Goal: Task Accomplishment & Management: Use online tool/utility

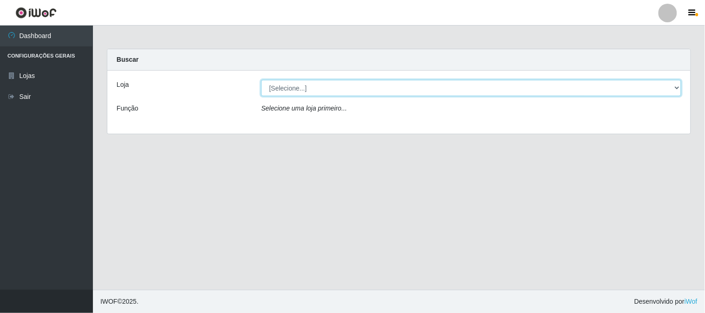
click at [316, 92] on select "[Selecione...] Rede Compras Supermercados - LOJA 1" at bounding box center [471, 88] width 420 height 16
select select "158"
click at [261, 80] on select "[Selecione...] Rede Compras Supermercados - LOJA 1" at bounding box center [471, 88] width 420 height 16
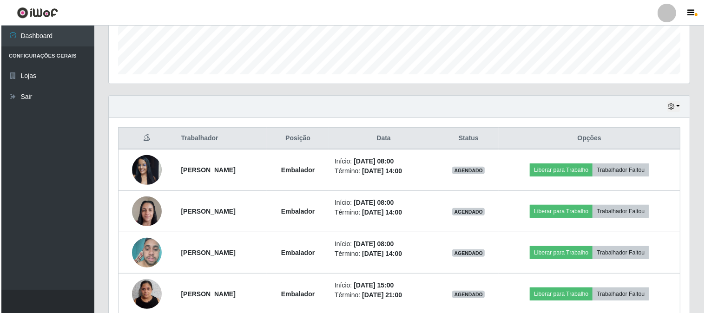
scroll to position [309, 0]
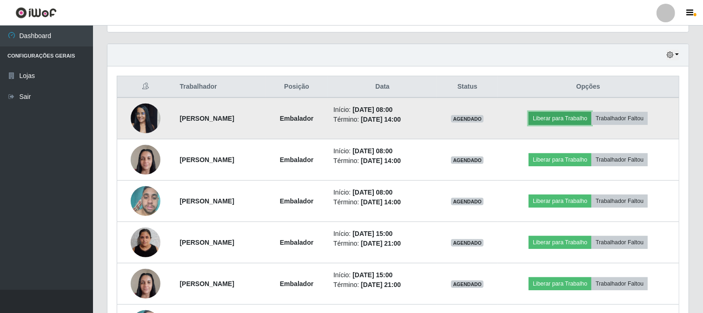
click at [568, 116] on button "Liberar para Trabalho" at bounding box center [559, 118] width 63 height 13
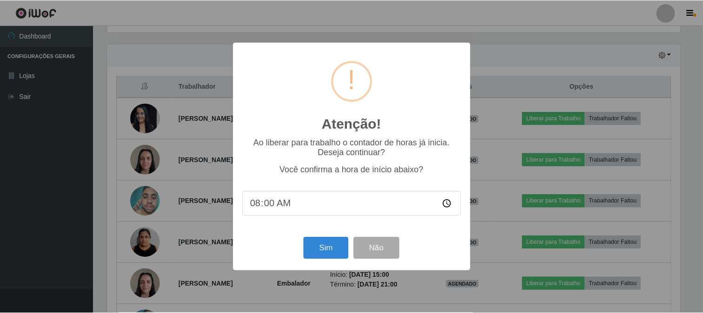
scroll to position [192, 575]
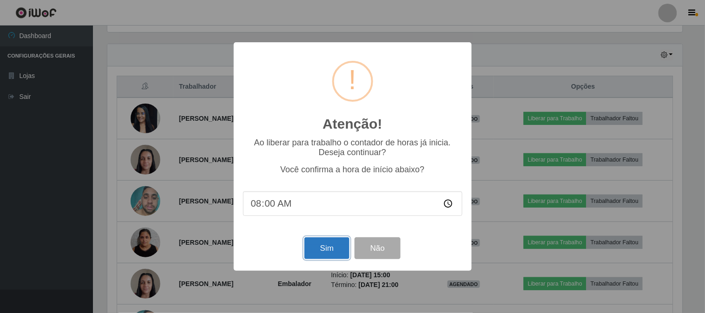
click at [329, 254] on button "Sim" at bounding box center [326, 248] width 45 height 22
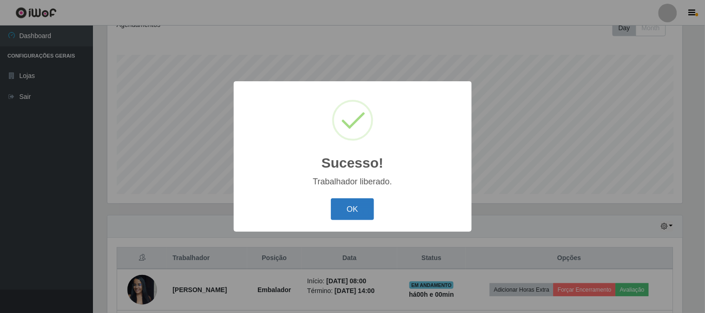
click at [340, 210] on button "OK" at bounding box center [352, 209] width 43 height 22
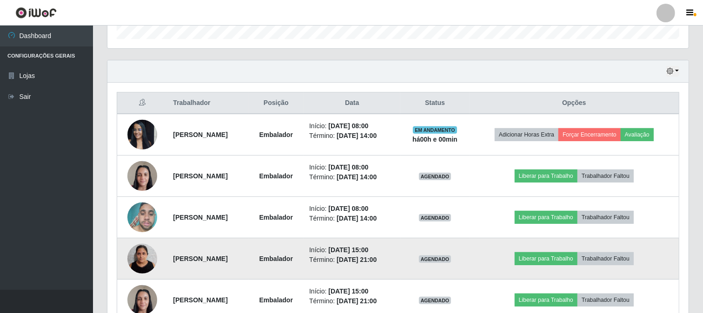
scroll to position [345, 0]
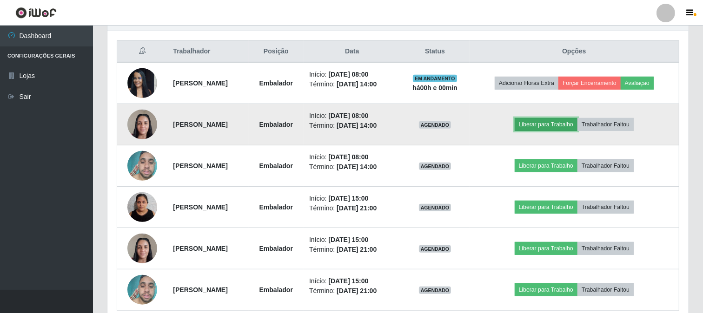
click at [539, 120] on button "Liberar para Trabalho" at bounding box center [545, 124] width 63 height 13
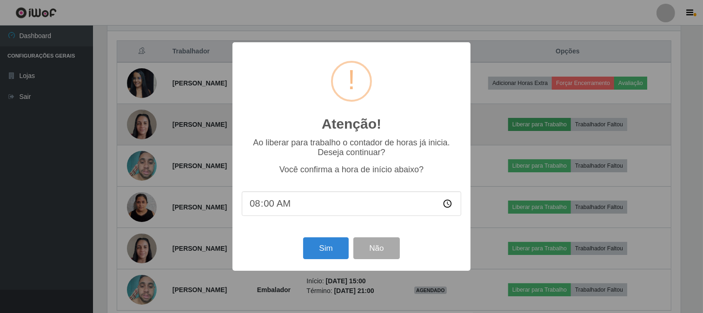
scroll to position [192, 575]
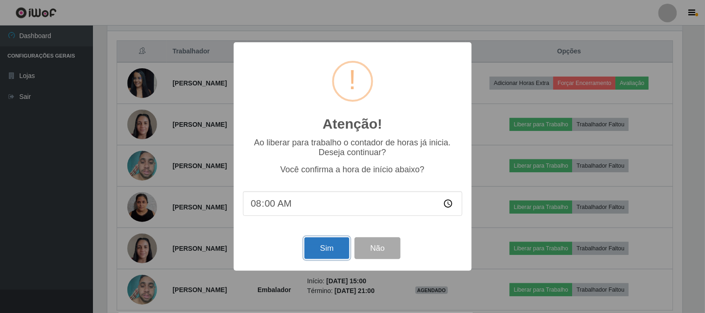
click at [324, 248] on button "Sim" at bounding box center [326, 248] width 45 height 22
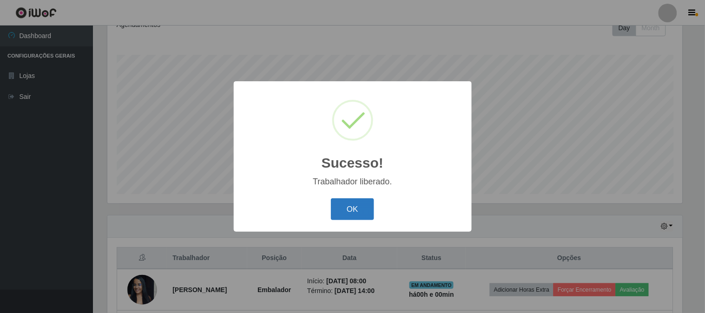
click at [348, 203] on button "OK" at bounding box center [352, 209] width 43 height 22
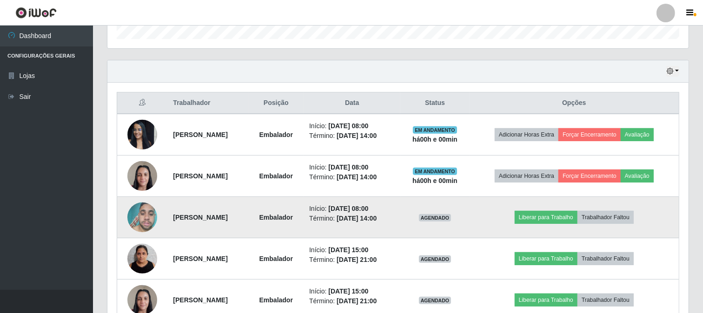
scroll to position [387, 0]
